Goal: Check status

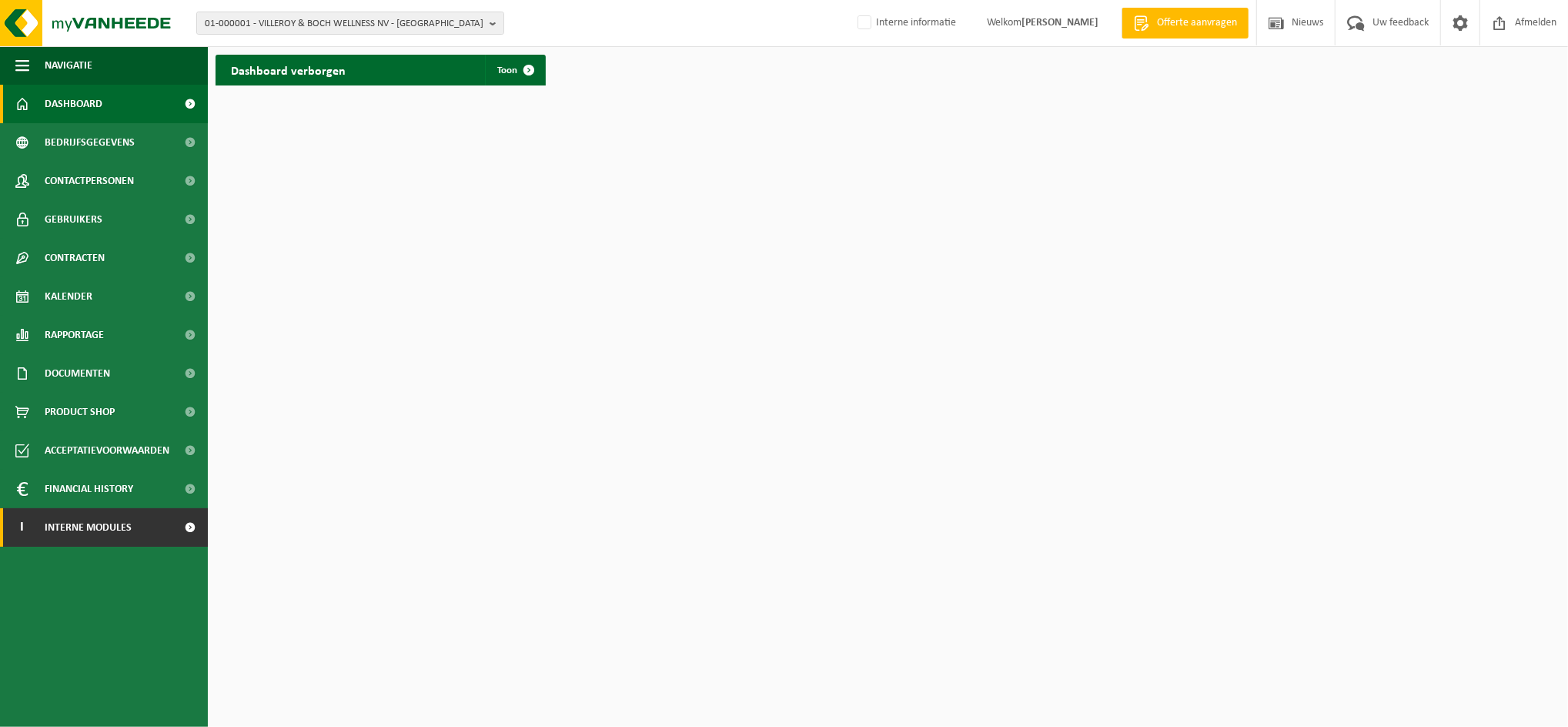
click at [81, 528] on span "Interne modules" at bounding box center [88, 527] width 87 height 38
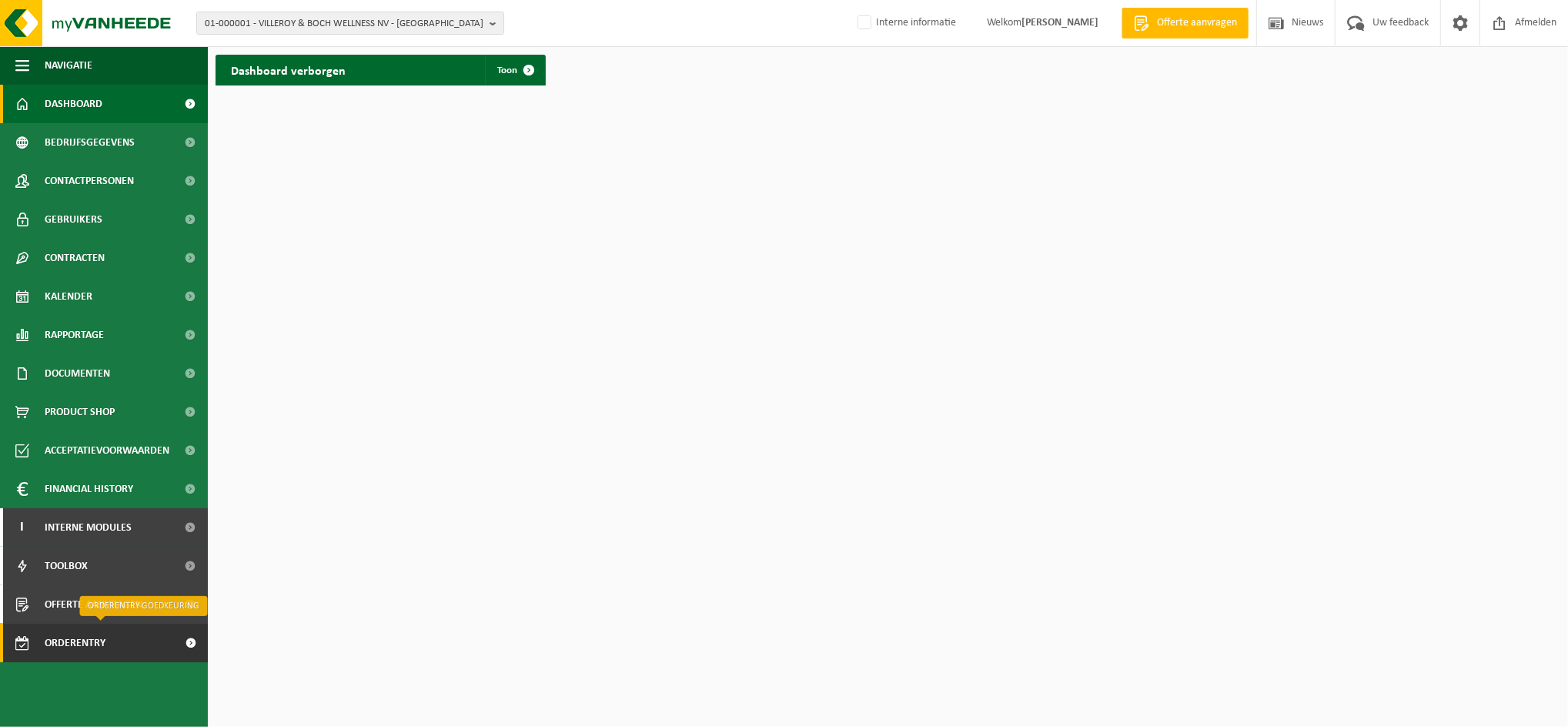
click at [89, 639] on span "Orderentry Goedkeuring" at bounding box center [109, 642] width 129 height 38
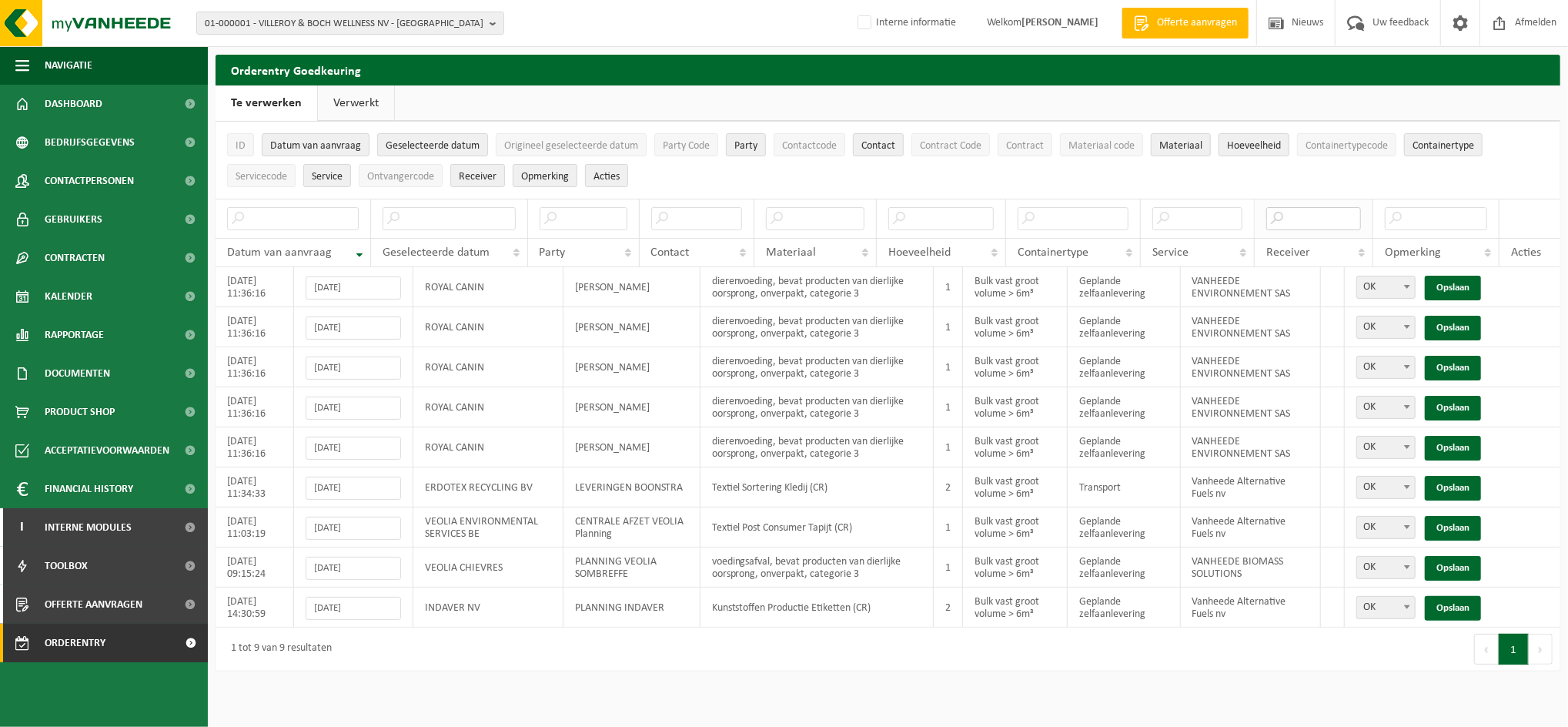
click at [1322, 213] on input "text" at bounding box center [1314, 218] width 95 height 23
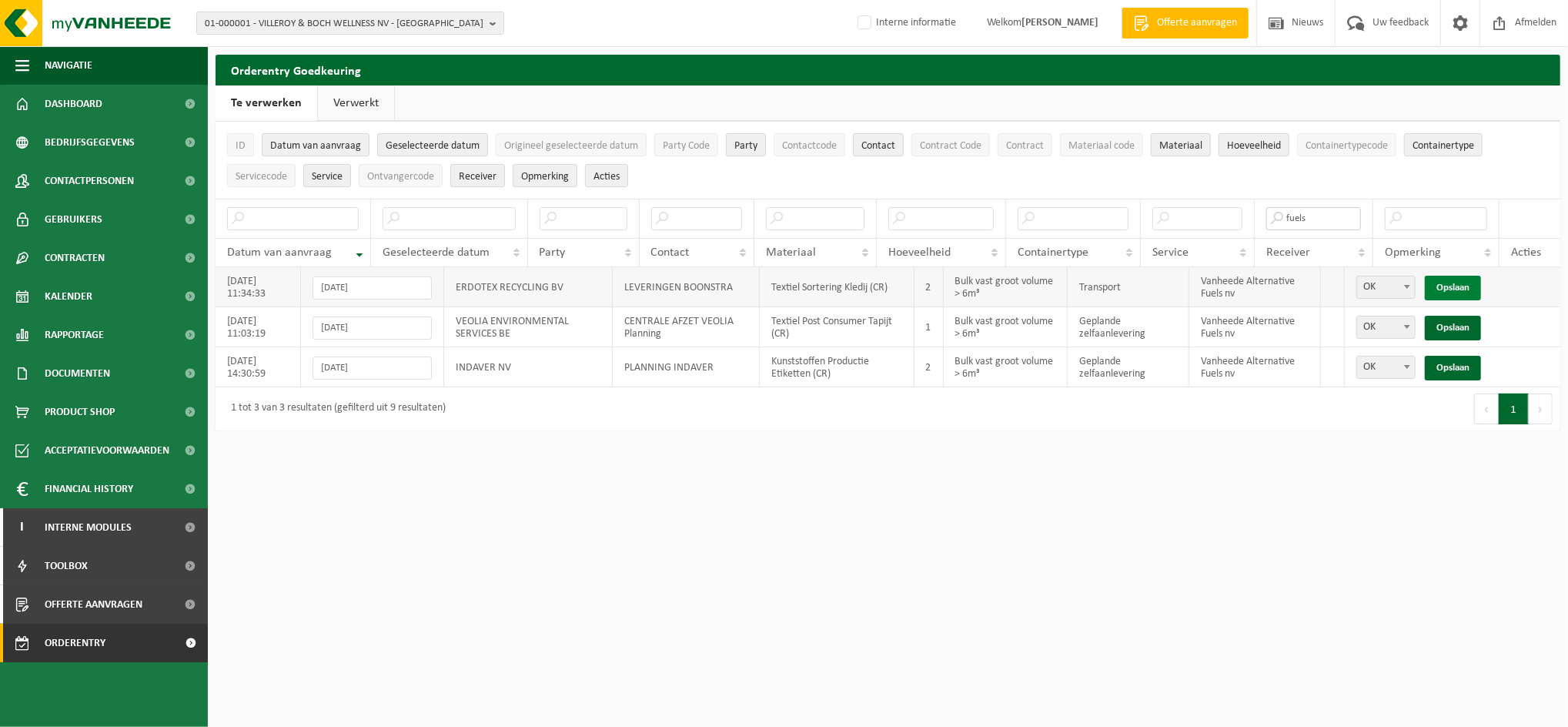
type input "fuels"
click at [1446, 283] on link "Opslaan" at bounding box center [1453, 287] width 56 height 25
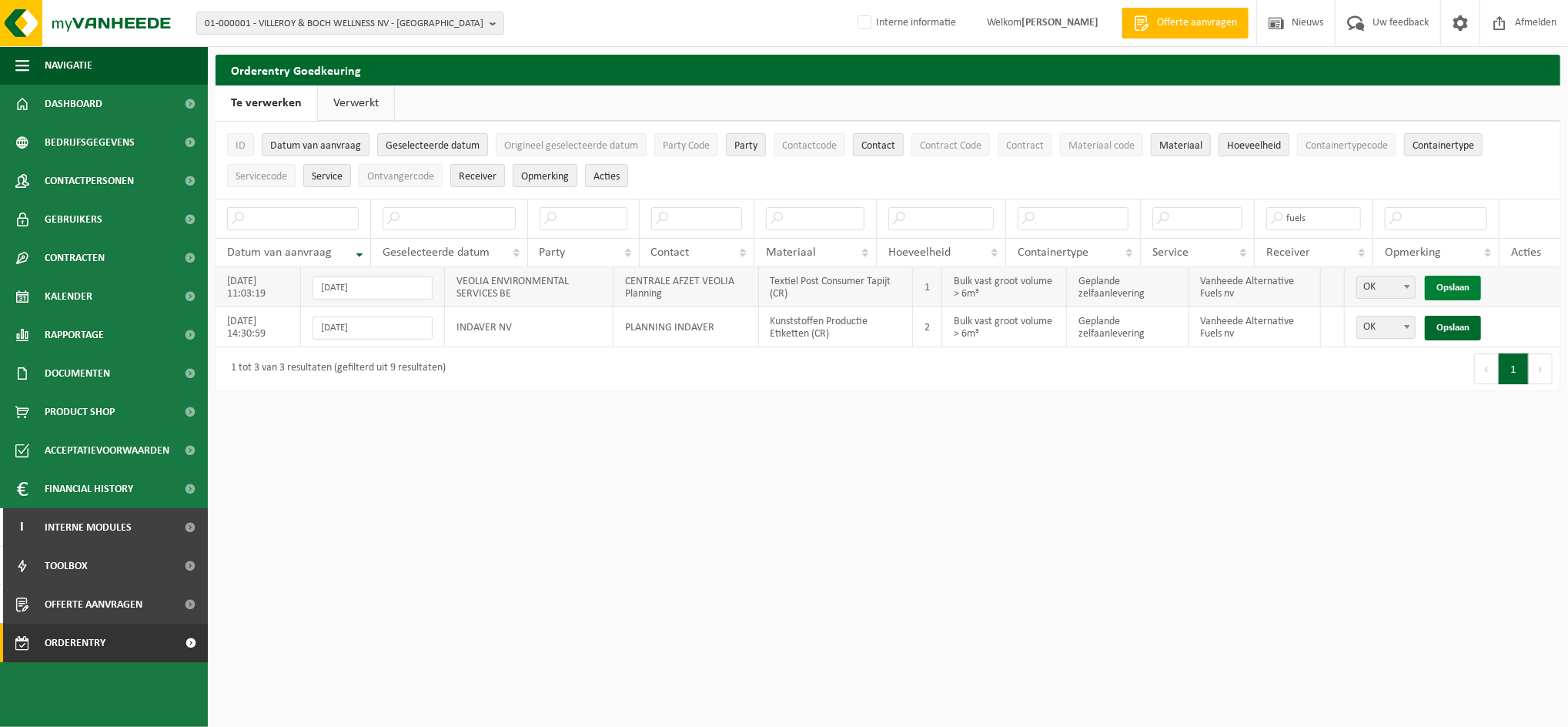
click at [1464, 283] on link "Opslaan" at bounding box center [1453, 287] width 56 height 25
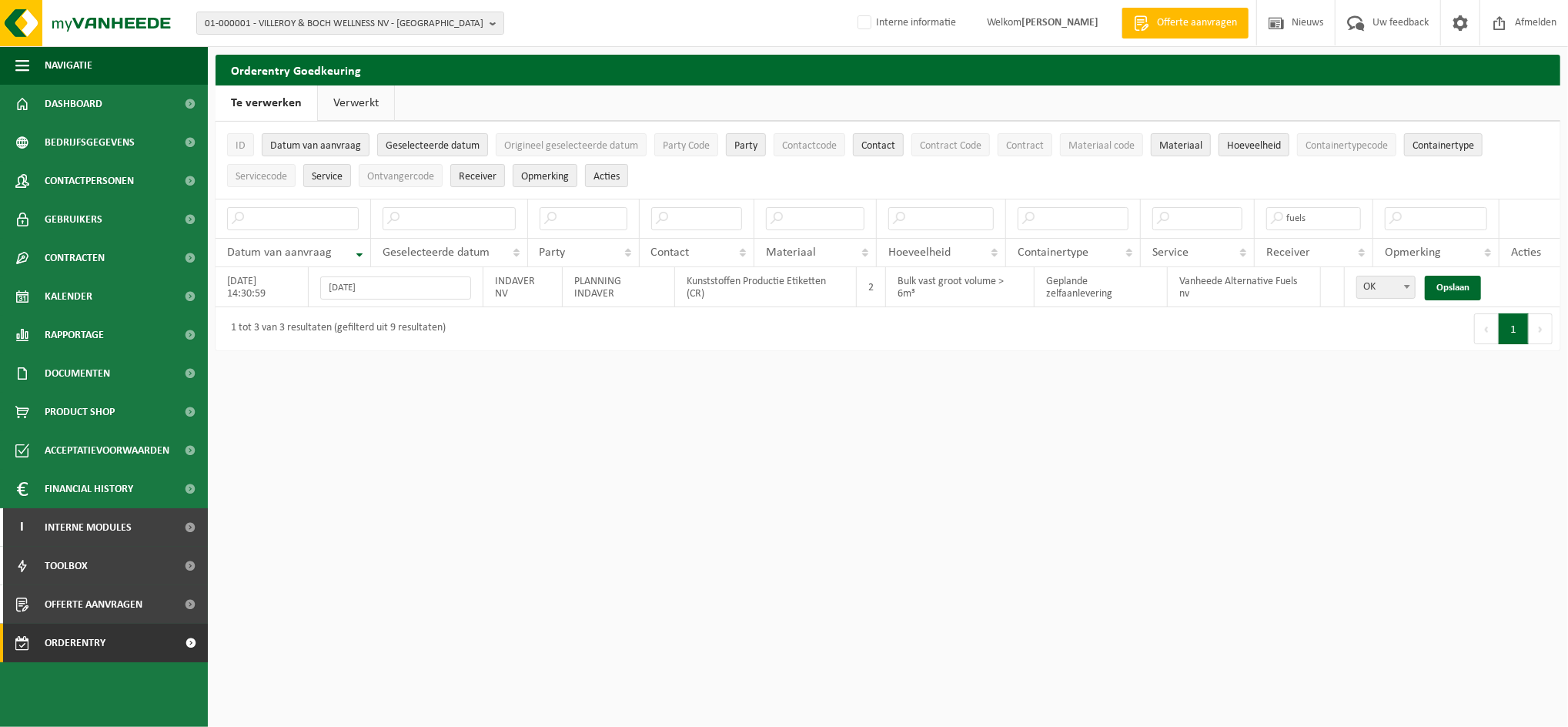
click at [346, 112] on link "Verwerkt" at bounding box center [356, 103] width 76 height 35
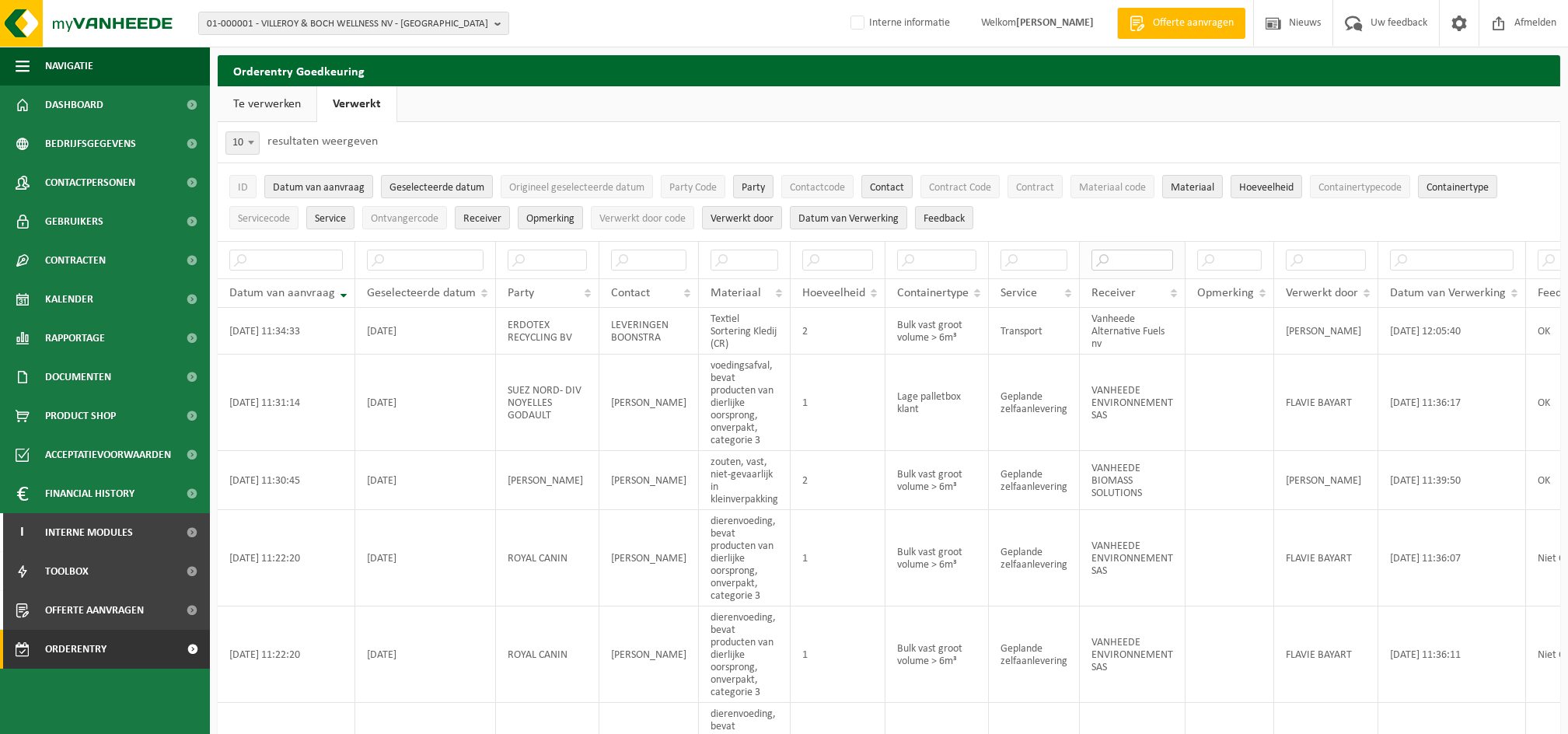
click at [1120, 264] on input "text" at bounding box center [1133, 260] width 82 height 21
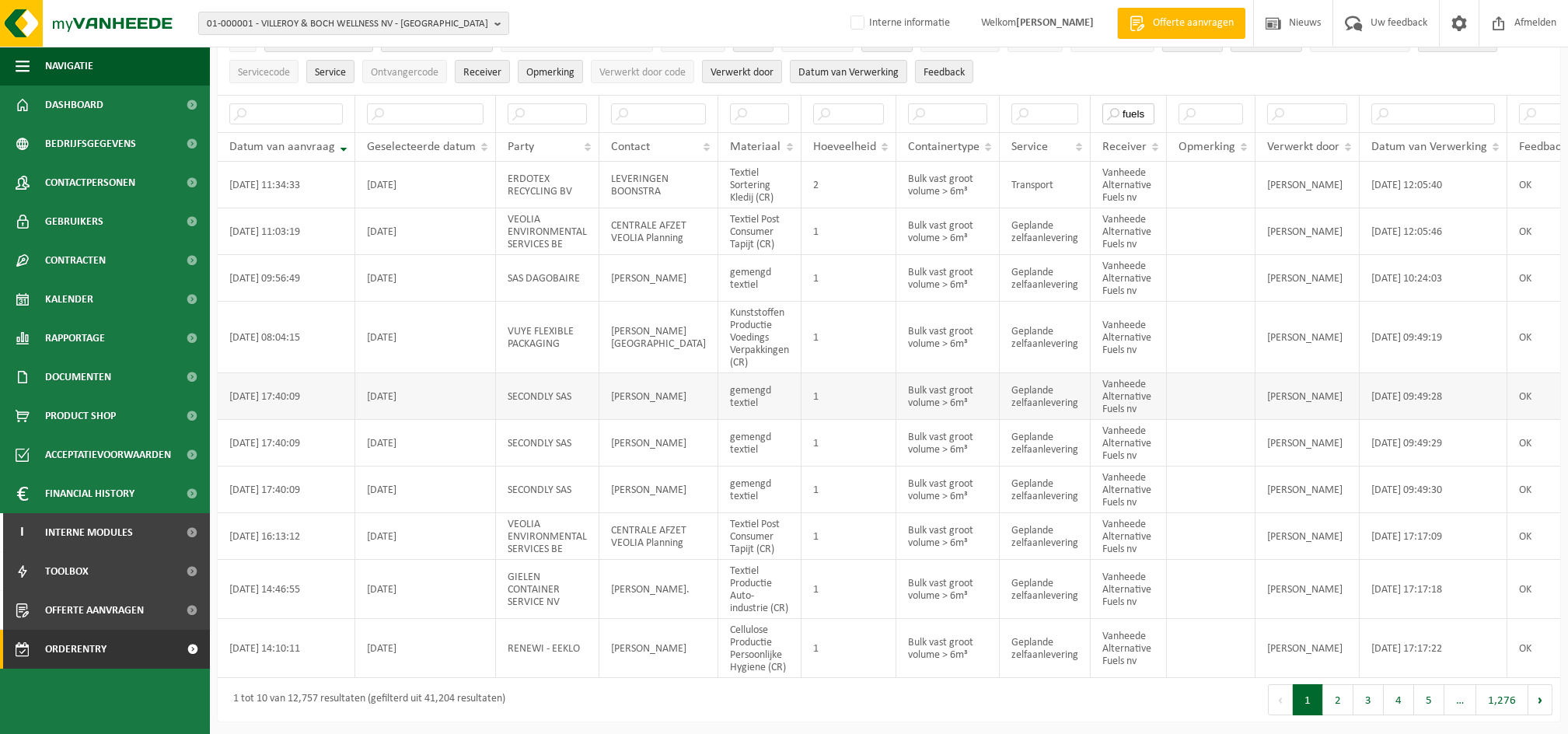
scroll to position [166, 0]
type input "fuels"
click at [1328, 690] on button "2" at bounding box center [1338, 696] width 30 height 31
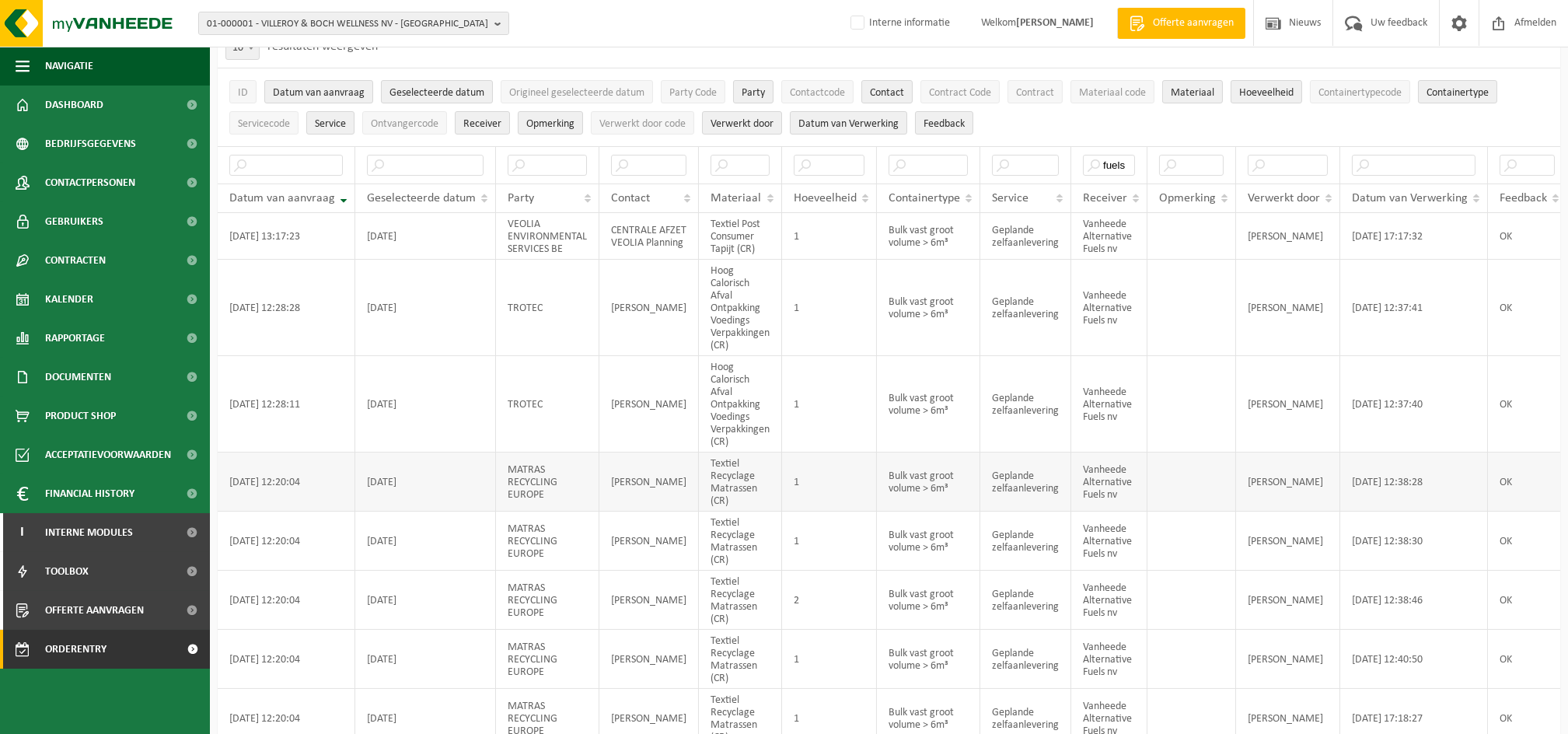
scroll to position [42, 0]
